Goal: Navigation & Orientation: Find specific page/section

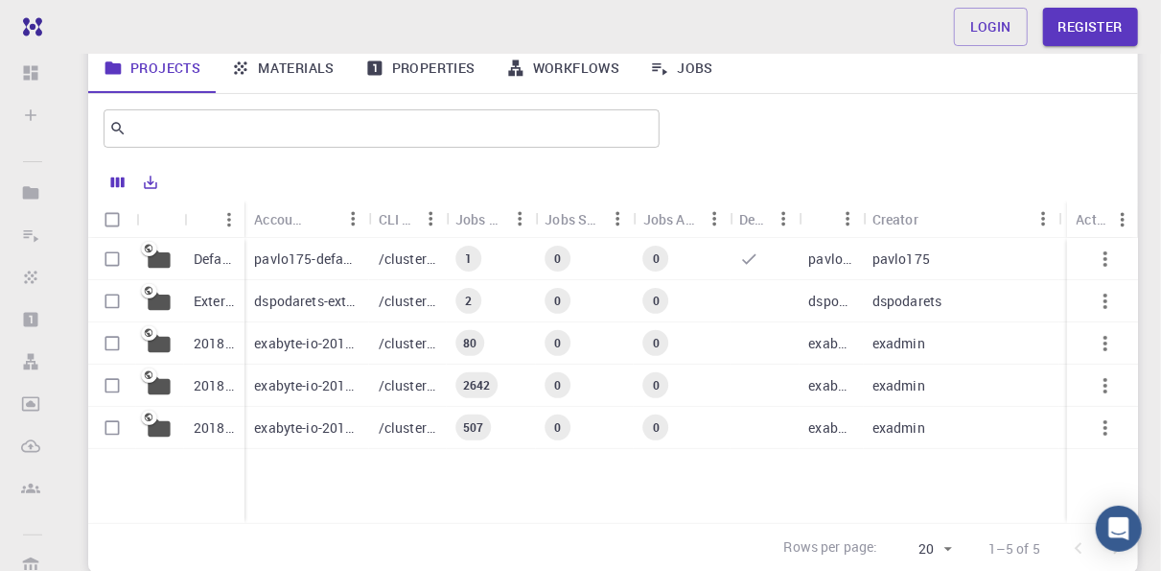
scroll to position [96, 0]
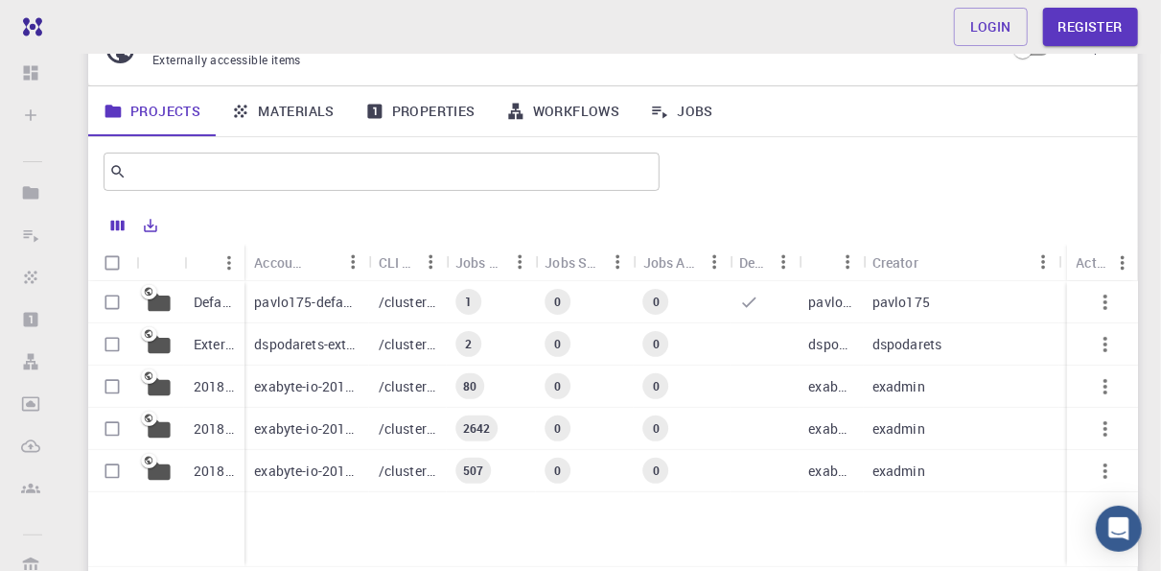
click at [316, 295] on p "pavlo175-default" at bounding box center [306, 301] width 105 height 19
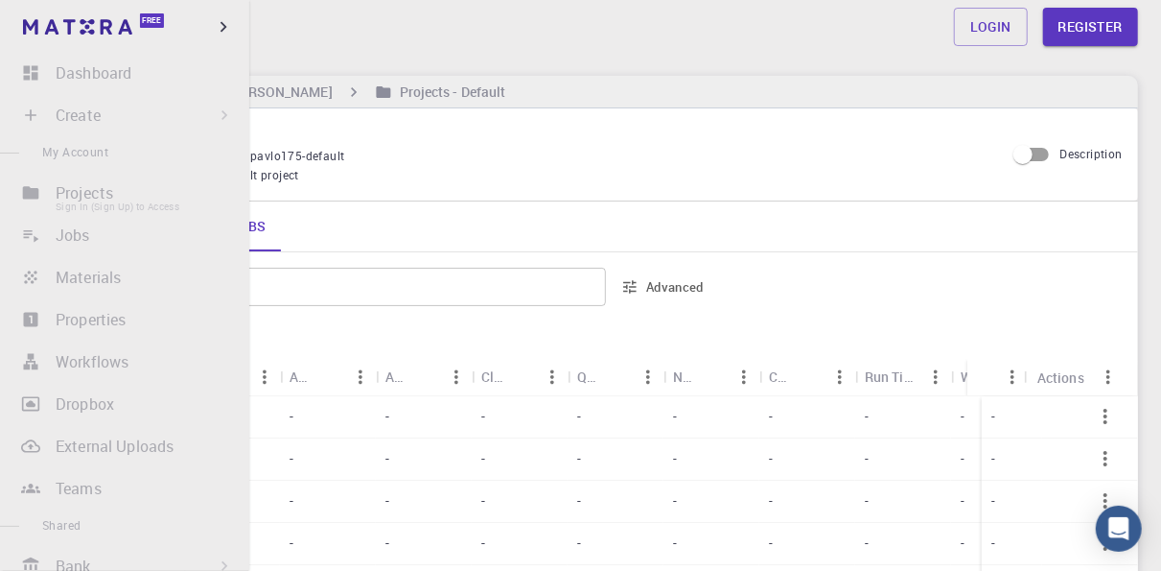
click at [76, 192] on li "Projects Sign In (Sign Up) to Access" at bounding box center [124, 193] width 249 height 38
click at [75, 109] on li "Create Sign In (Sign Up) to Access New Job New Material Create Material Upload …" at bounding box center [124, 115] width 249 height 38
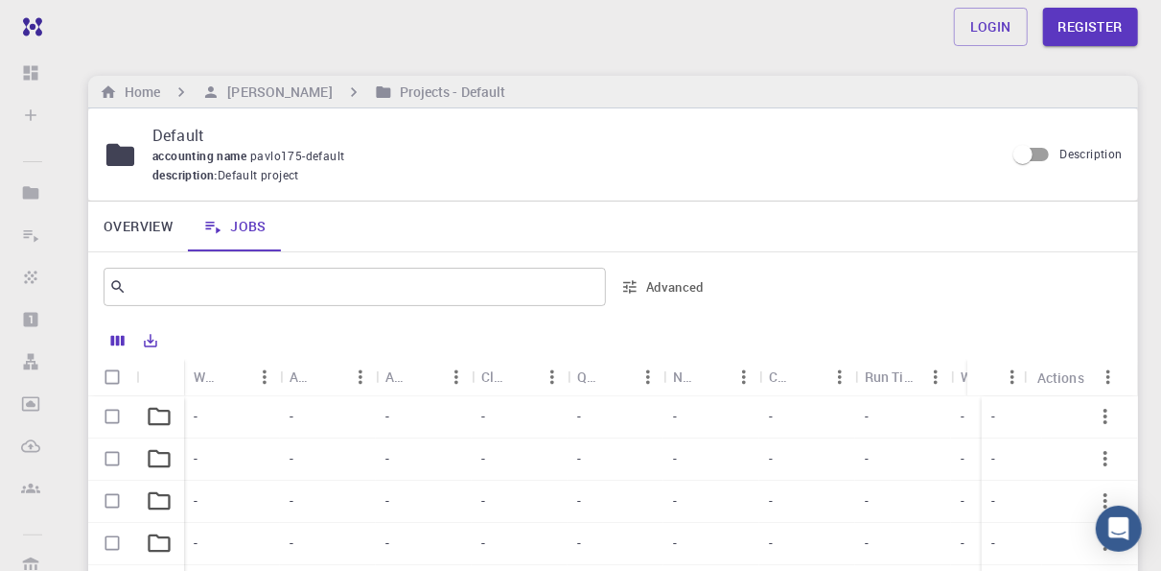
click at [460, 422] on div "-" at bounding box center [424, 417] width 96 height 42
